Goal: Check status: Check status

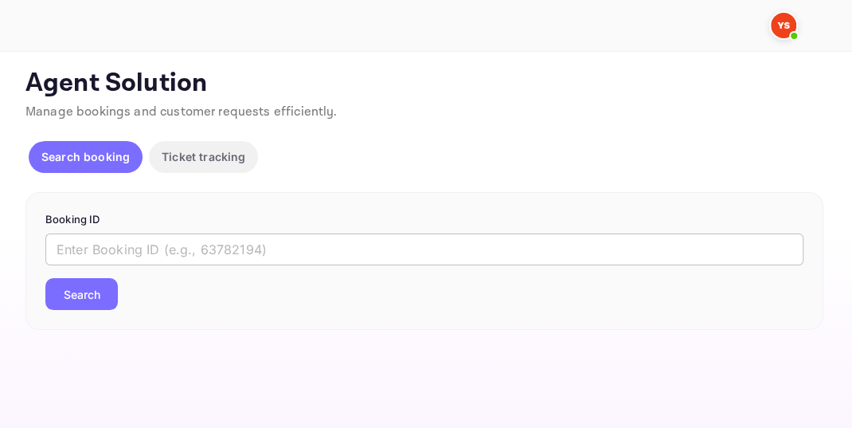
click at [82, 240] on input "text" at bounding box center [424, 249] width 758 height 32
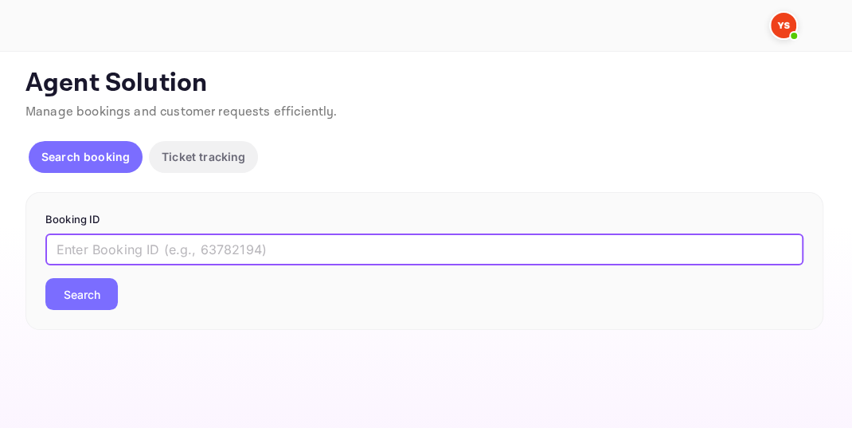
paste input "9264170"
type input "9264170"
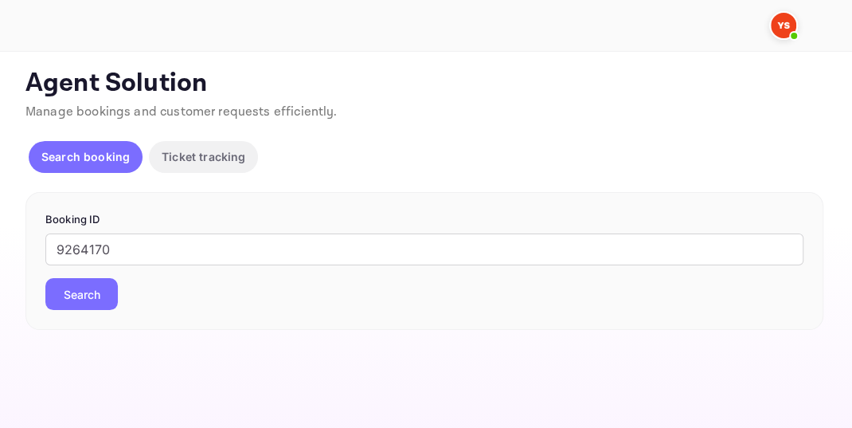
click at [90, 302] on button "Search" at bounding box center [81, 294] width 72 height 32
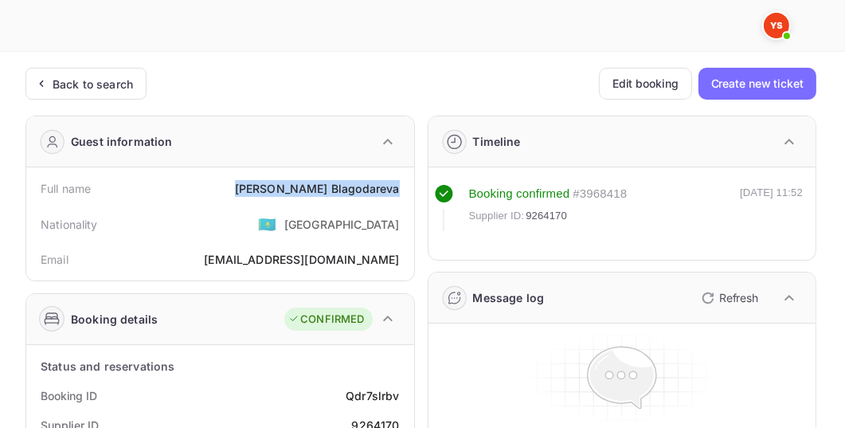
drag, startPoint x: 300, startPoint y: 186, endPoint x: 398, endPoint y: 191, distance: 98.1
click at [398, 191] on div "Full name [PERSON_NAME]" at bounding box center [220, 188] width 375 height 29
copy div "[PERSON_NAME]"
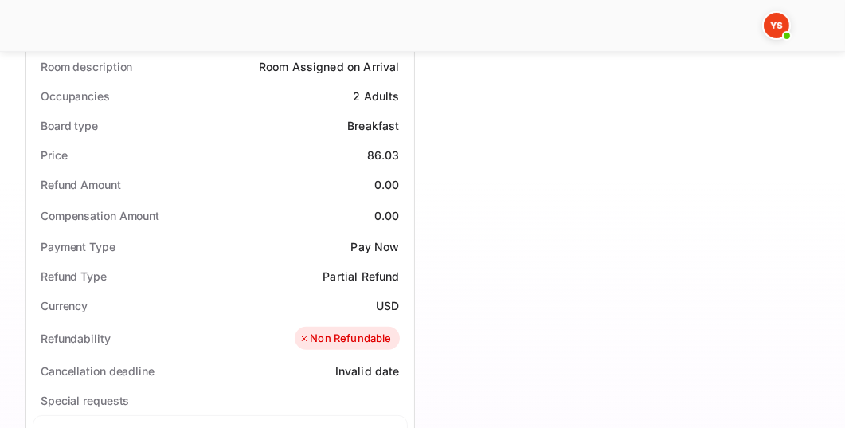
scroll to position [455, 0]
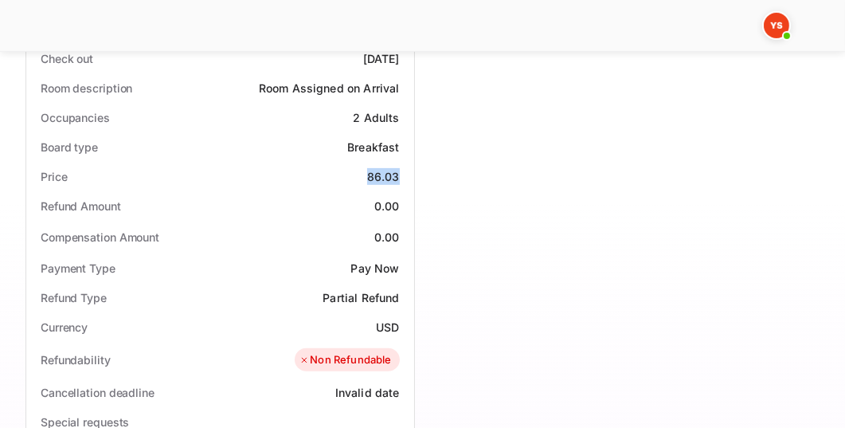
drag, startPoint x: 369, startPoint y: 174, endPoint x: 400, endPoint y: 174, distance: 31.1
click at [400, 174] on div "Price 86.03" at bounding box center [220, 176] width 375 height 29
copy div "86.03"
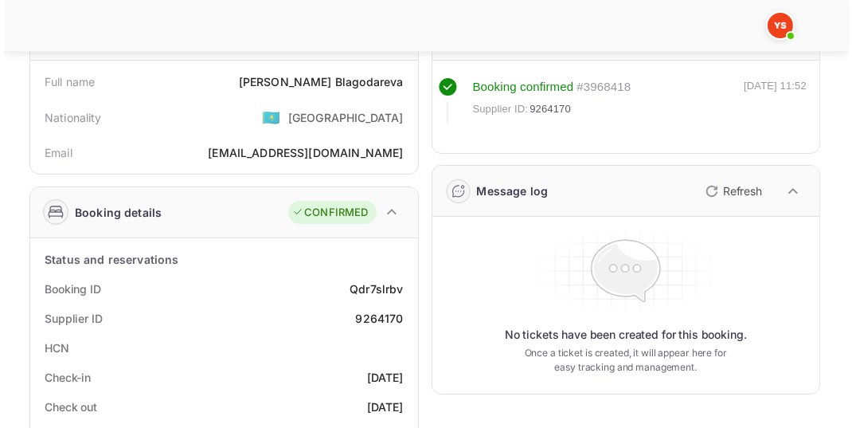
scroll to position [0, 0]
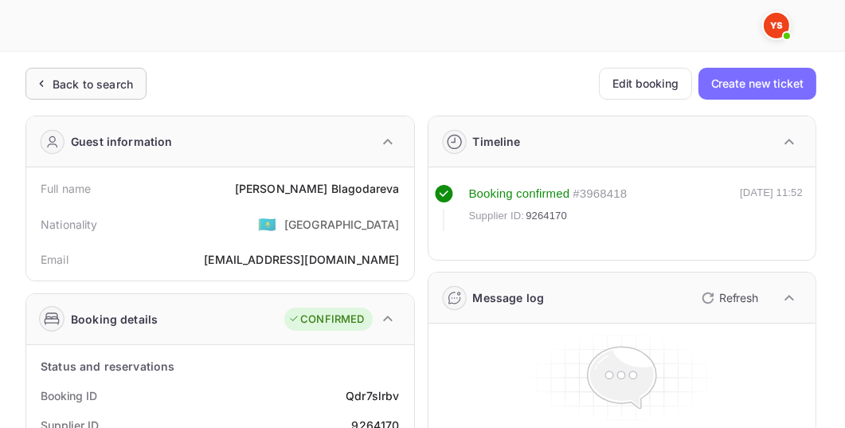
click at [108, 87] on div "Back to search" at bounding box center [93, 84] width 80 height 17
